Goal: Information Seeking & Learning: Learn about a topic

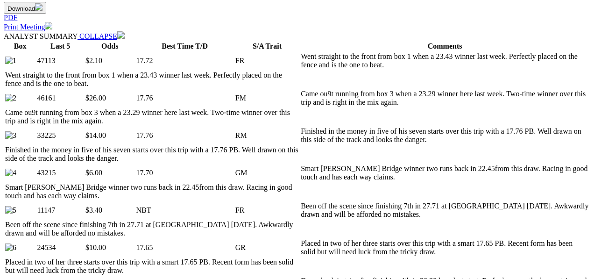
scroll to position [467, 0]
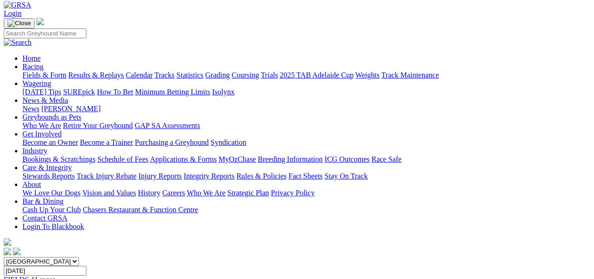
scroll to position [31, 0]
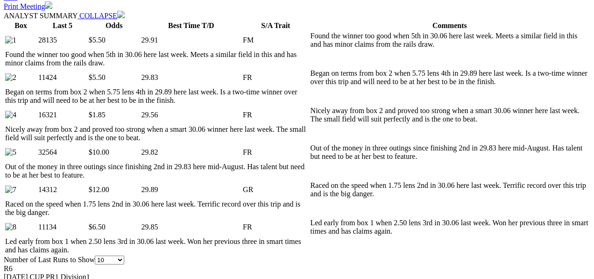
scroll to position [529, 0]
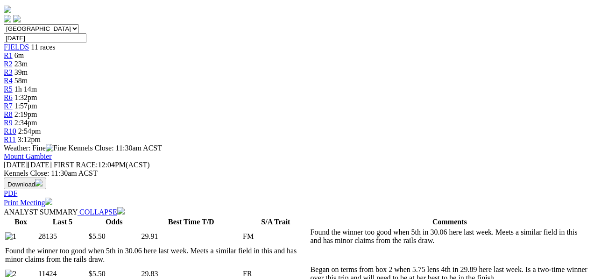
scroll to position [93, 0]
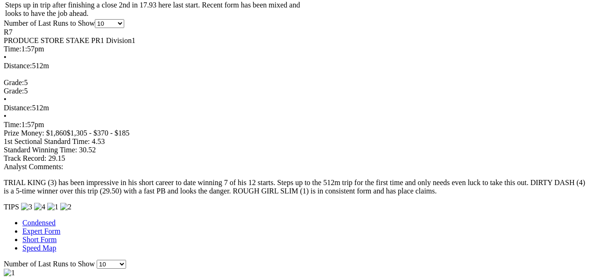
scroll to position [735, 0]
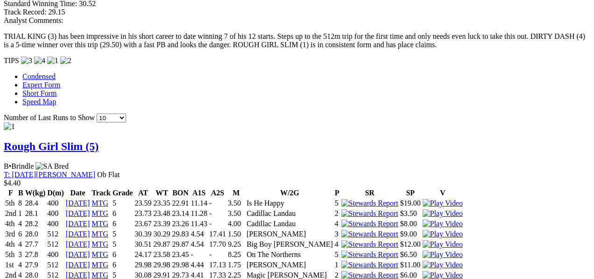
scroll to position [849, 0]
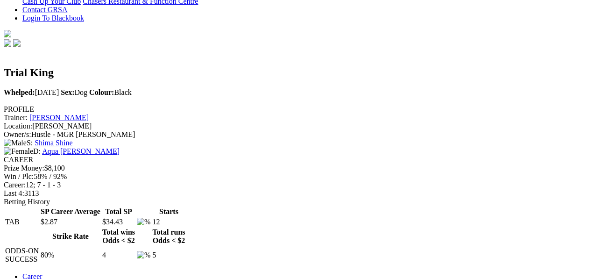
scroll to position [218, 0]
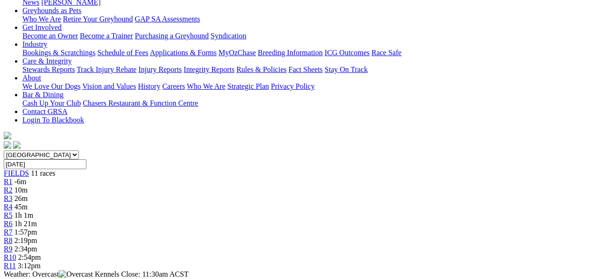
scroll to position [106, 0]
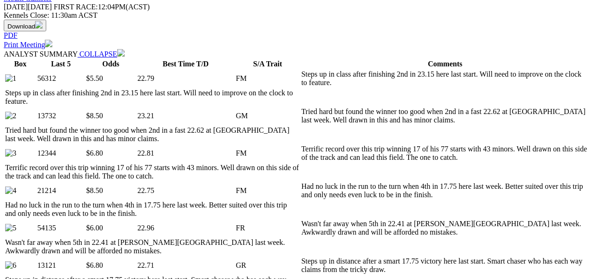
scroll to position [467, 0]
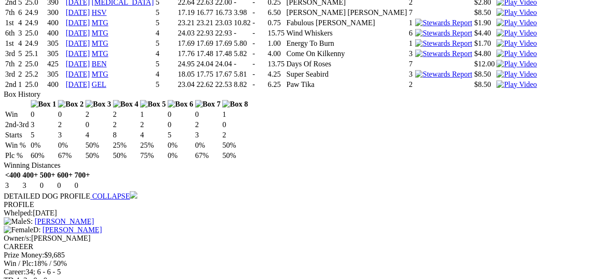
scroll to position [1682, 0]
